Goal: Task Accomplishment & Management: Manage account settings

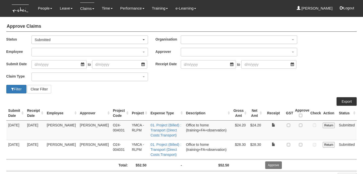
select select "50"
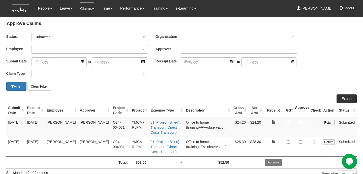
scroll to position [2, 0]
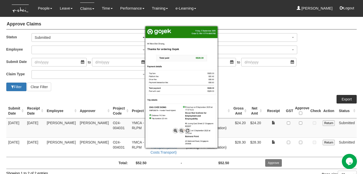
click at [298, 148] on div at bounding box center [181, 87] width 363 height 174
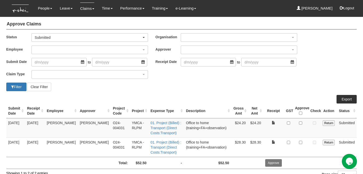
click at [300, 142] on td at bounding box center [300, 147] width 15 height 19
click at [302, 143] on input "checkbox" at bounding box center [300, 142] width 3 height 3
checkbox input "true"
click at [278, 132] on td at bounding box center [274, 127] width 21 height 19
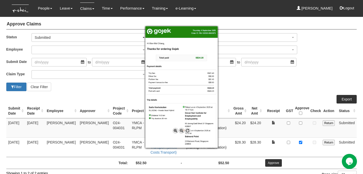
click at [286, 131] on div at bounding box center [181, 87] width 363 height 174
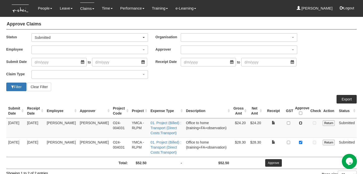
click at [303, 123] on input "checkbox" at bounding box center [300, 123] width 3 height 3
checkbox input "true"
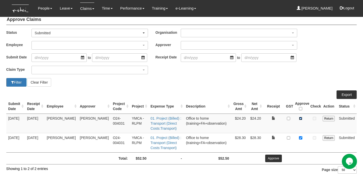
scroll to position [0, 0]
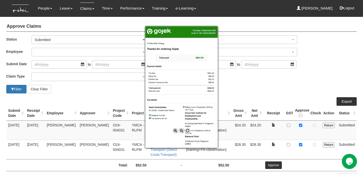
click at [280, 141] on div at bounding box center [181, 87] width 363 height 174
click at [297, 160] on div at bounding box center [181, 87] width 363 height 174
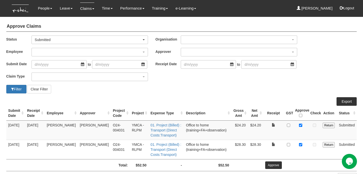
click at [276, 164] on input "Approve" at bounding box center [274, 166] width 17 height 8
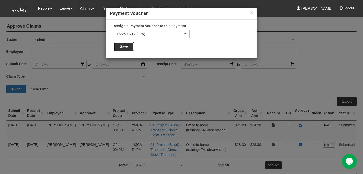
click at [123, 45] on input "Save" at bounding box center [124, 46] width 20 height 9
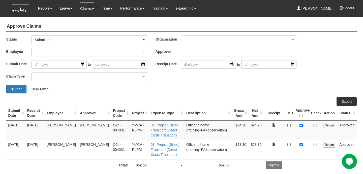
click at [183, 92] on div "Filter Clear Filter" at bounding box center [182, 89] width 359 height 9
